Goal: Task Accomplishment & Management: Manage account settings

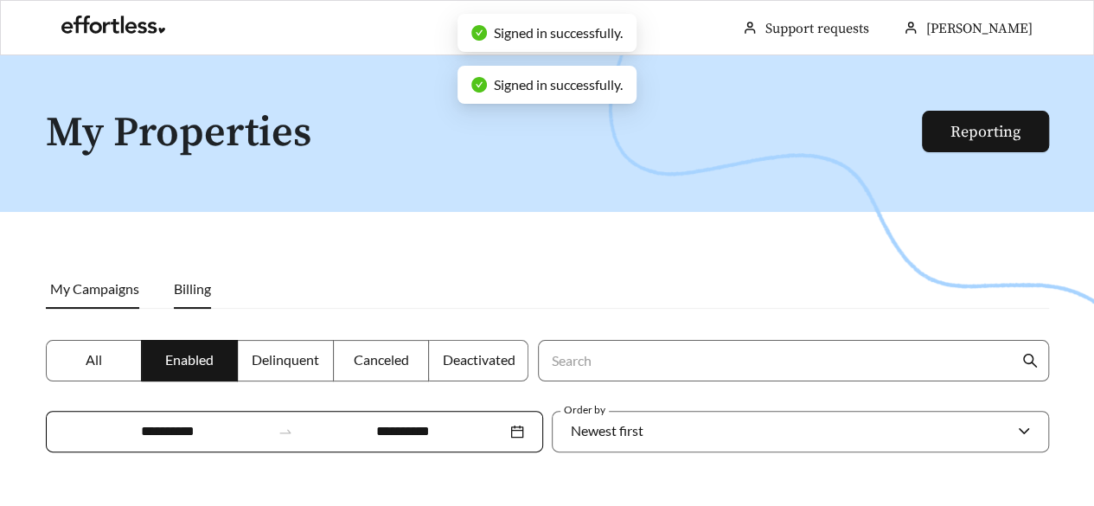
click at [208, 292] on span "Billing" at bounding box center [192, 288] width 37 height 16
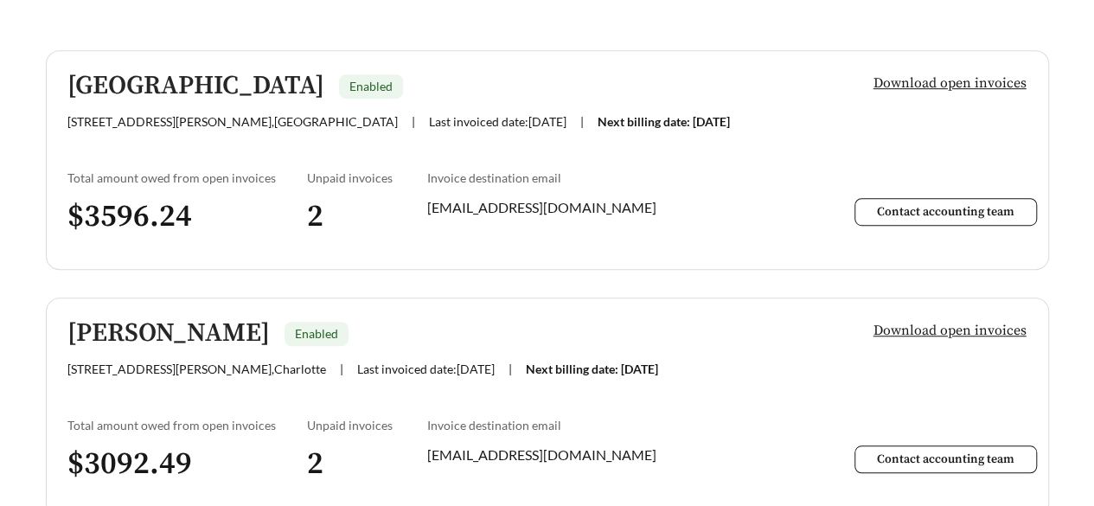
scroll to position [488, 0]
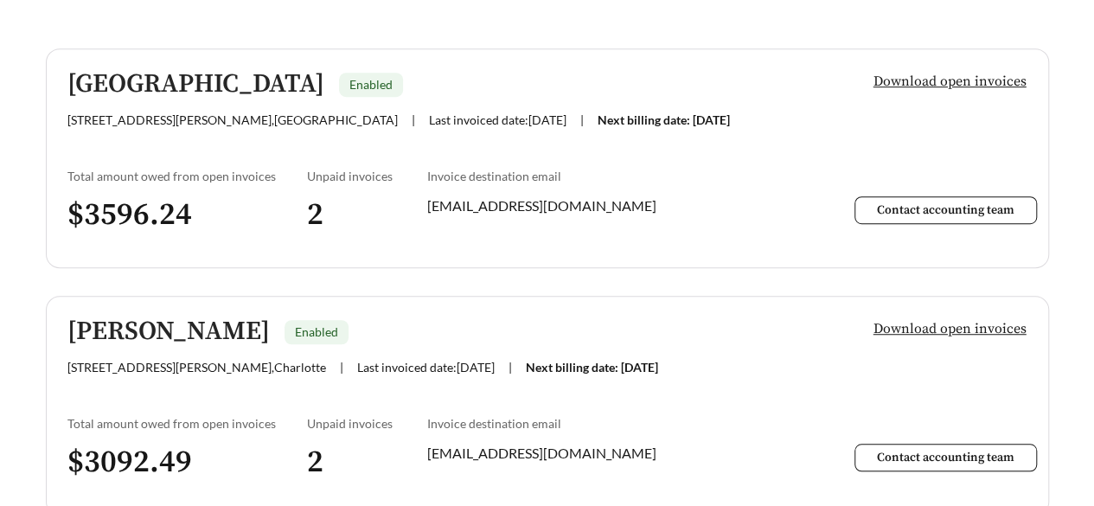
click at [714, 115] on div "215 William Penn Plaza , Durham | Last invoiced date: 2025-09-01 | Next billing…" at bounding box center [427, 119] width 720 height 15
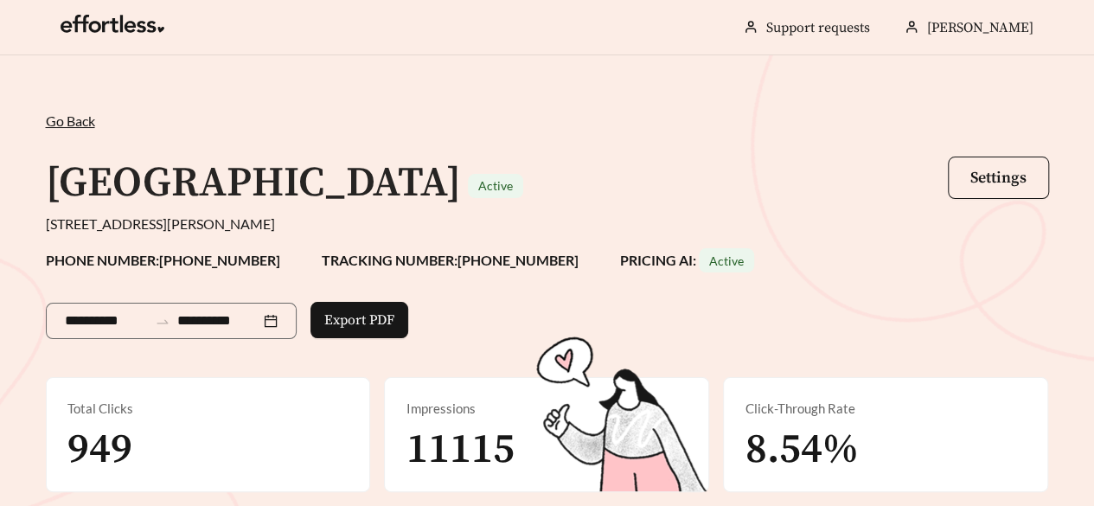
click at [54, 116] on span "Go Back" at bounding box center [70, 120] width 49 height 16
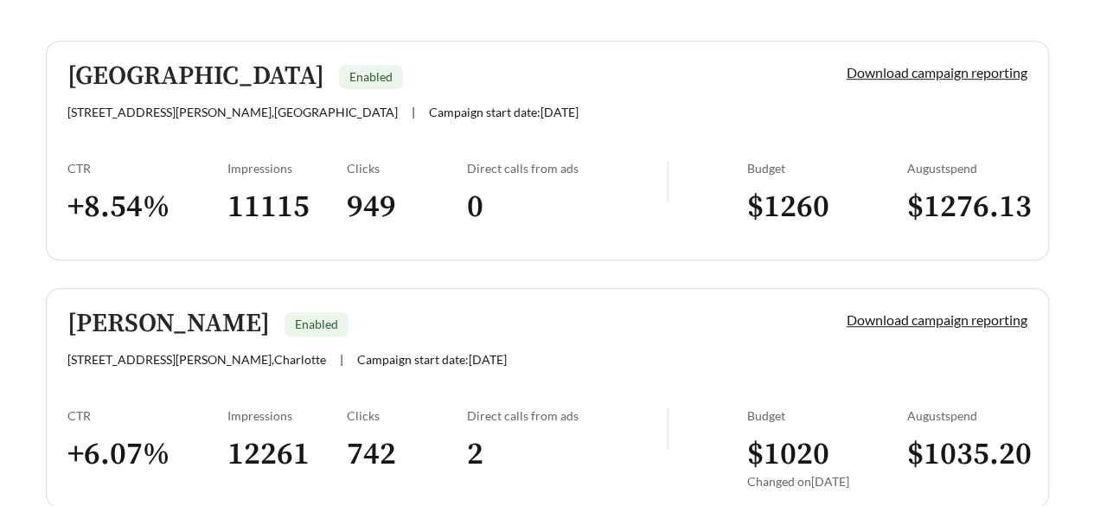
scroll to position [469, 0]
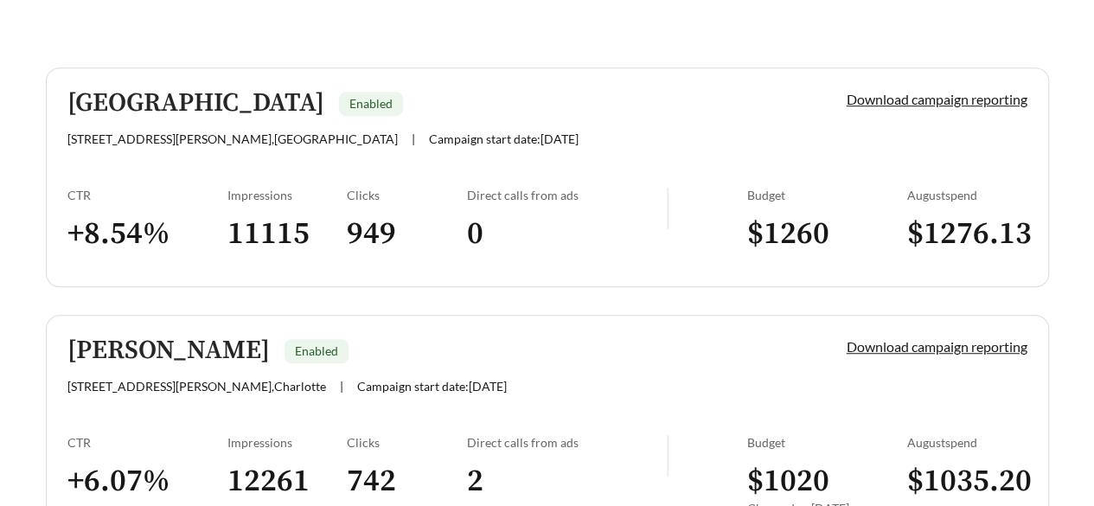
click at [600, 203] on div "Direct calls from ads 0" at bounding box center [567, 228] width 200 height 81
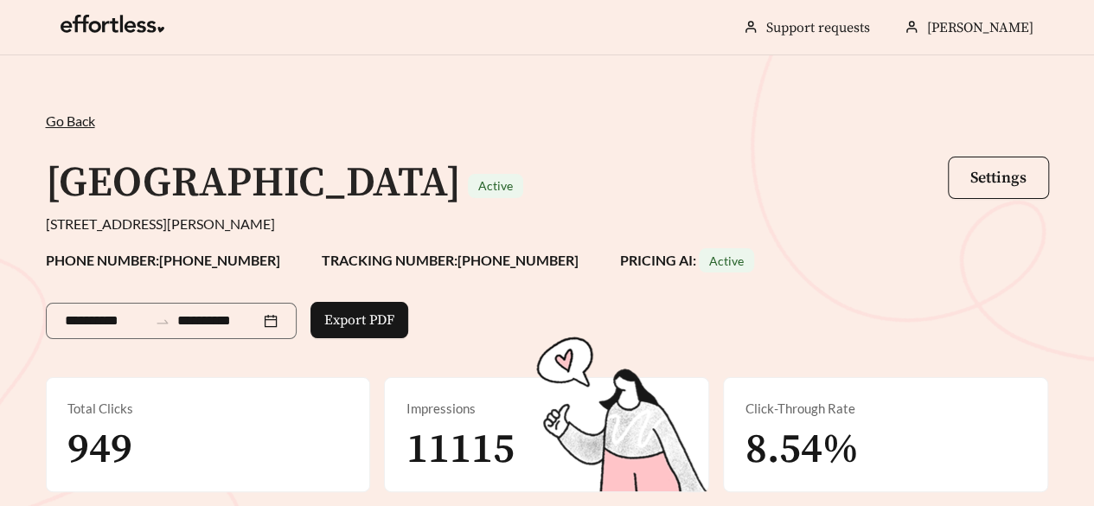
click at [61, 117] on span "Go Back" at bounding box center [70, 120] width 49 height 16
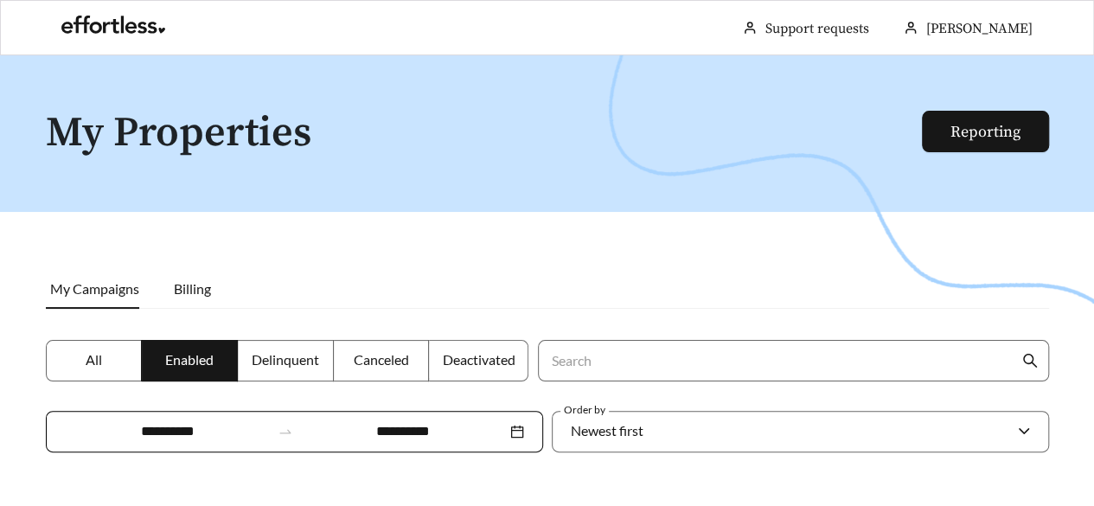
scroll to position [469, 0]
click at [176, 287] on span "Billing" at bounding box center [192, 288] width 37 height 16
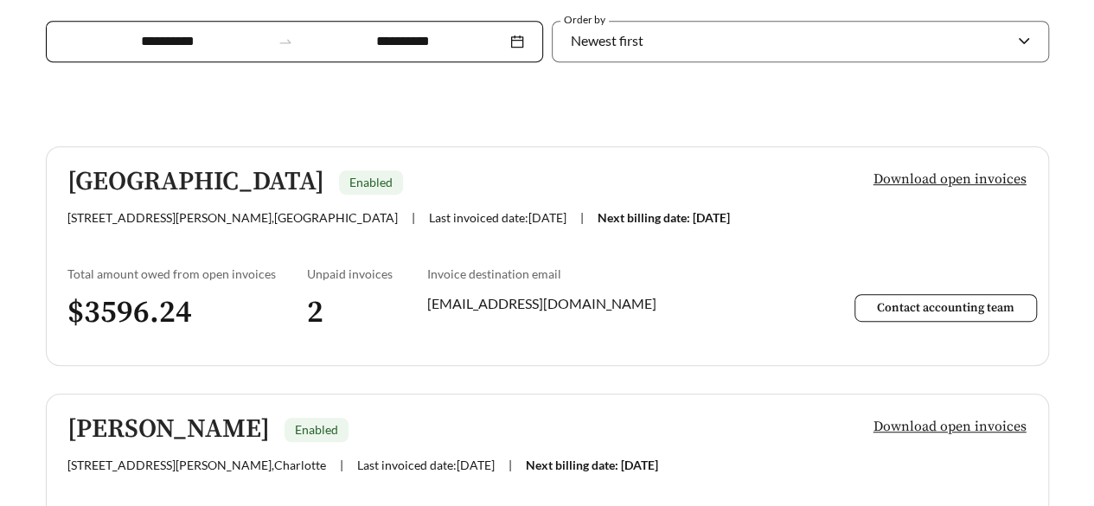
scroll to position [396, 0]
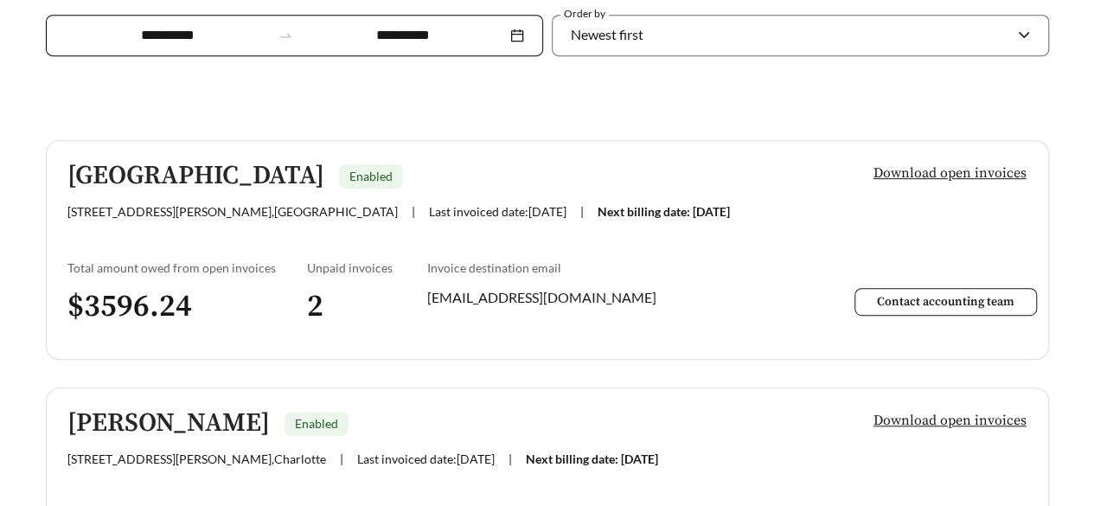
click at [955, 169] on span "Download open invoices" at bounding box center [949, 173] width 153 height 21
